Goal: Task Accomplishment & Management: Manage account settings

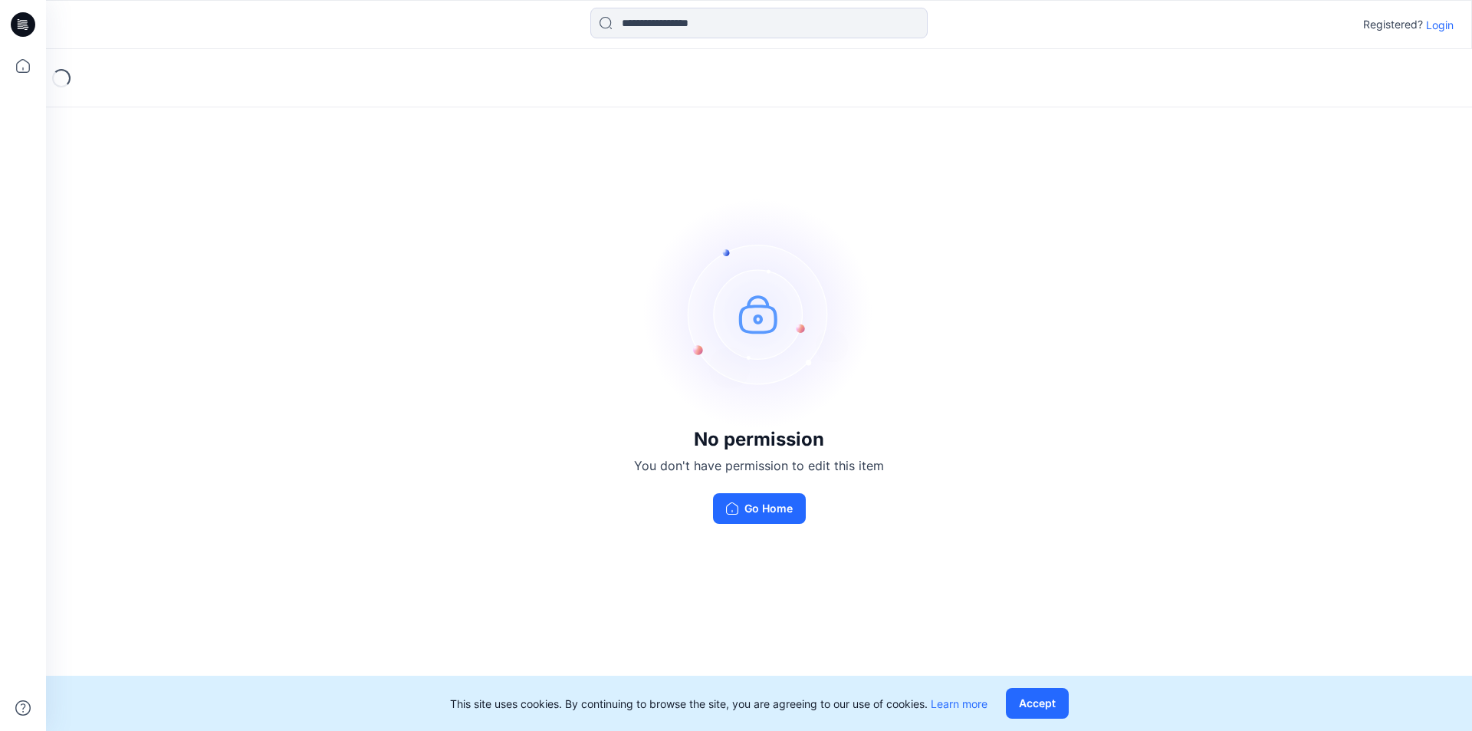
click at [1453, 15] on div "Registered? Login" at bounding box center [758, 25] width 1425 height 34
click at [1444, 23] on p "Login" at bounding box center [1440, 25] width 28 height 16
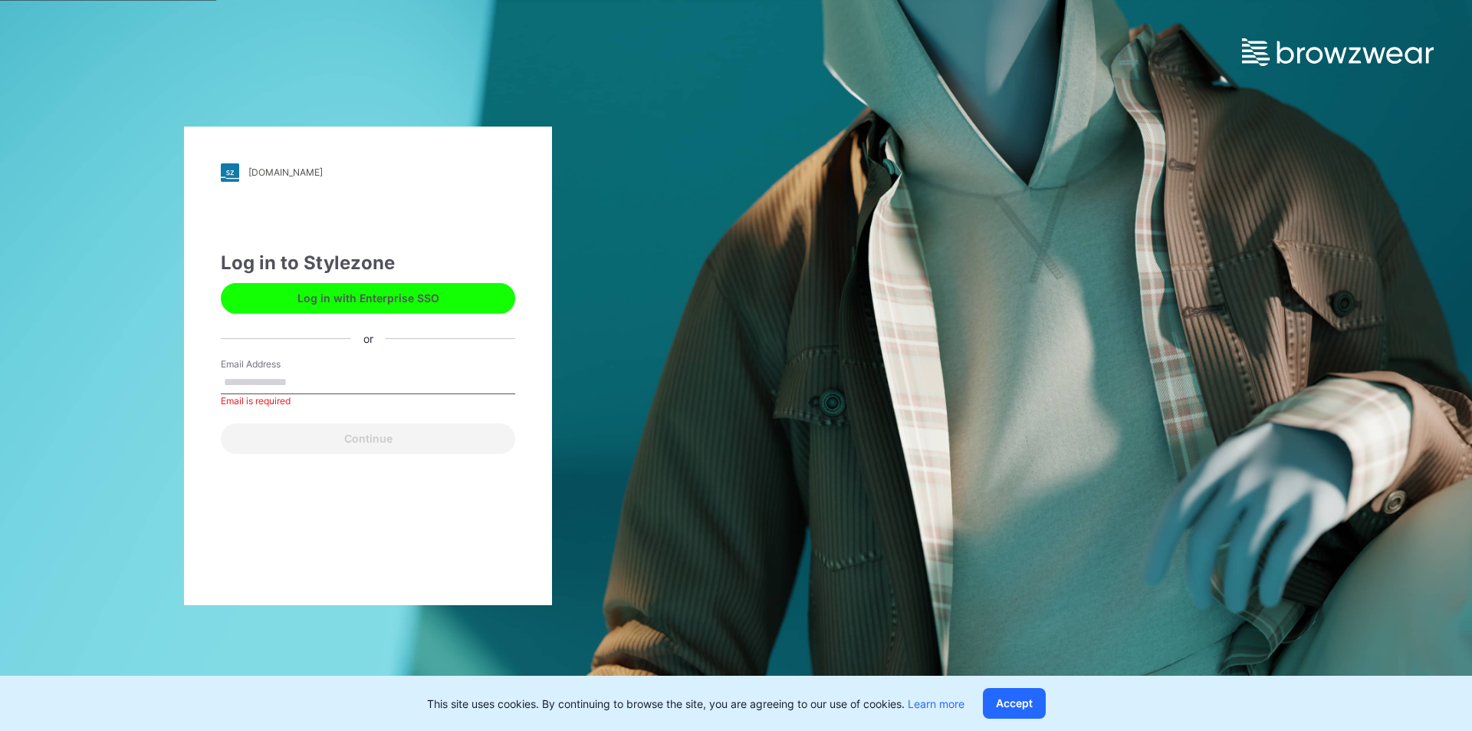
click at [381, 297] on button "Log in with Enterprise SSO" at bounding box center [368, 298] width 294 height 31
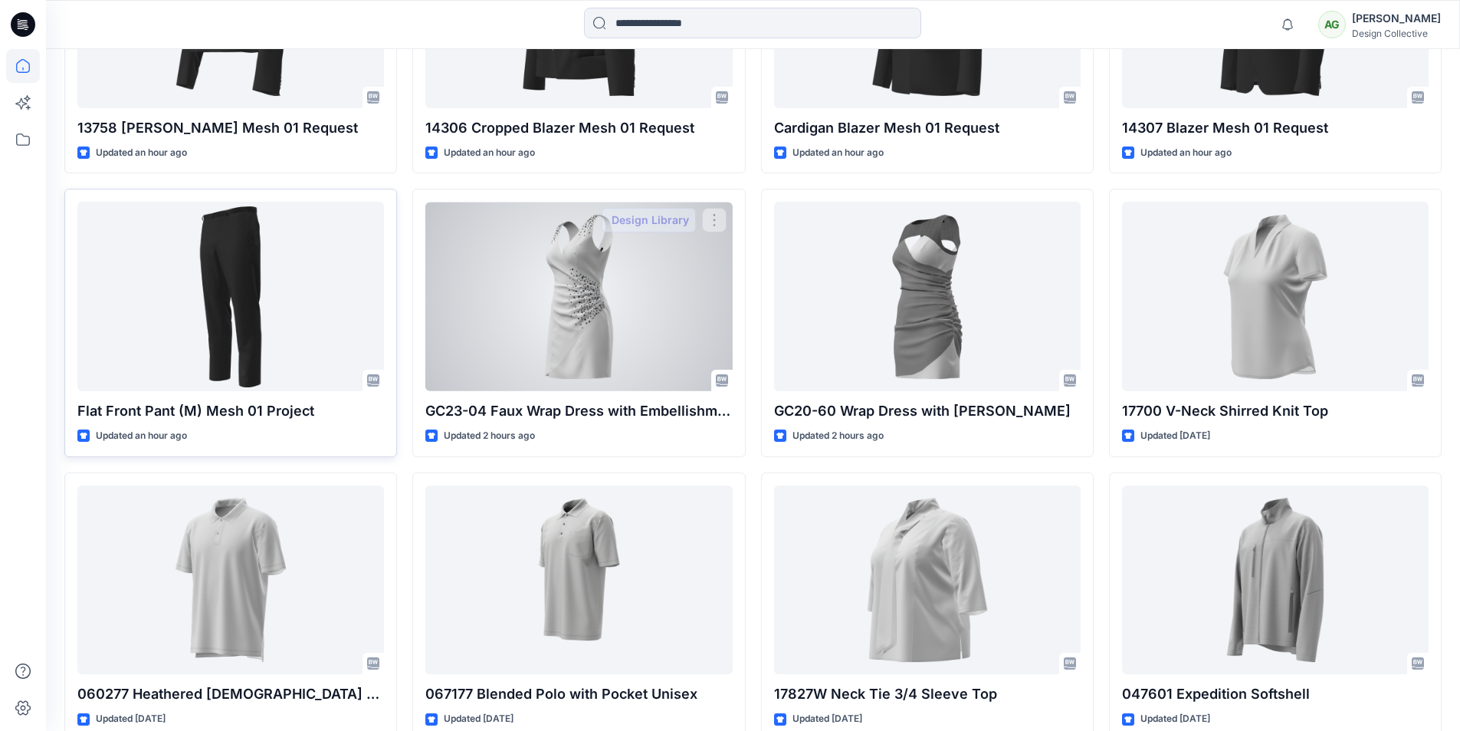
scroll to position [707, 0]
